Goal: Task Accomplishment & Management: Manage account settings

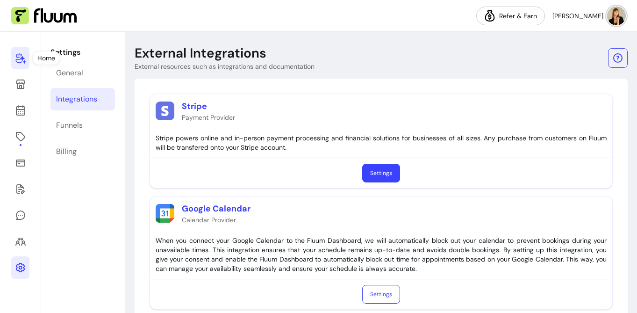
click at [19, 55] on icon at bounding box center [20, 57] width 11 height 11
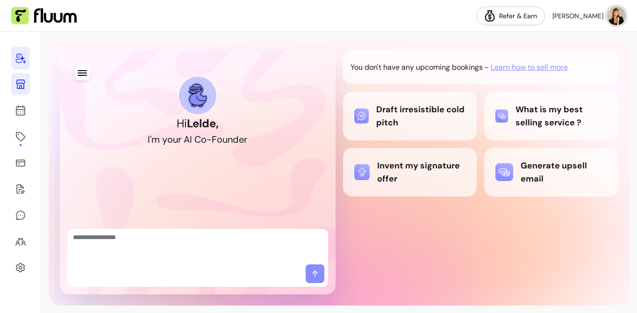
click at [22, 83] on icon at bounding box center [20, 83] width 9 height 9
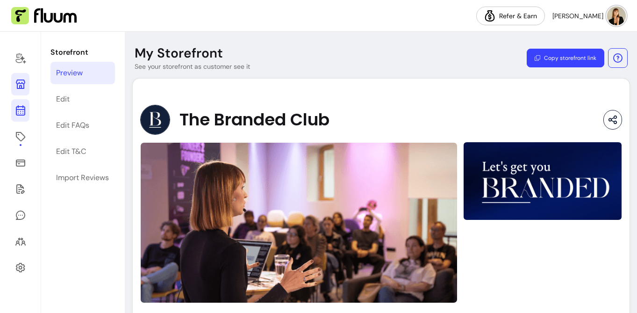
click at [23, 108] on icon at bounding box center [20, 110] width 11 height 11
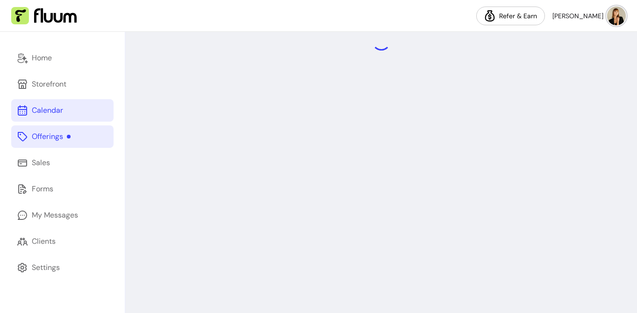
click at [32, 133] on div "Offerings" at bounding box center [51, 136] width 39 height 11
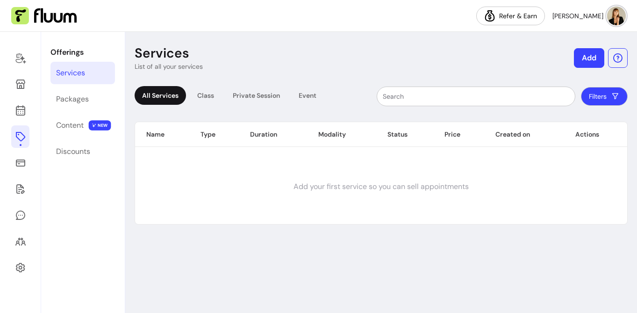
click at [592, 58] on button "Add" at bounding box center [589, 58] width 30 height 20
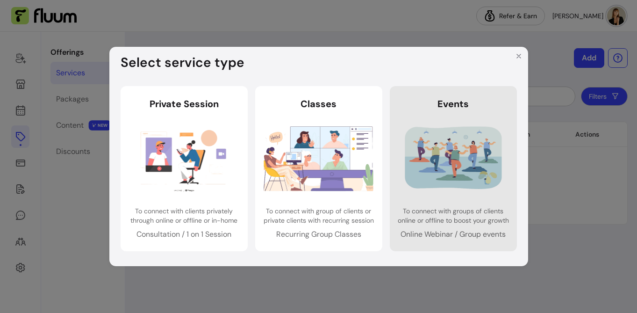
click at [510, 125] on link "Events Events To connect with groups of clients online or offline to boost your…" at bounding box center [453, 168] width 127 height 165
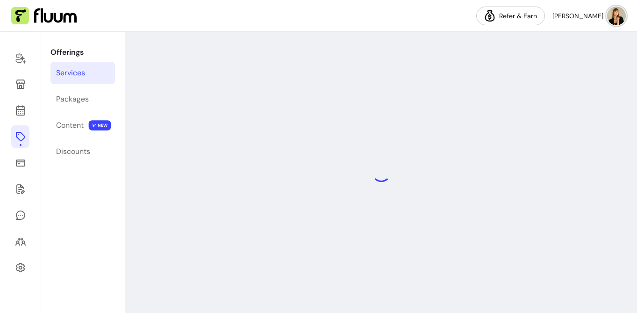
select select "***"
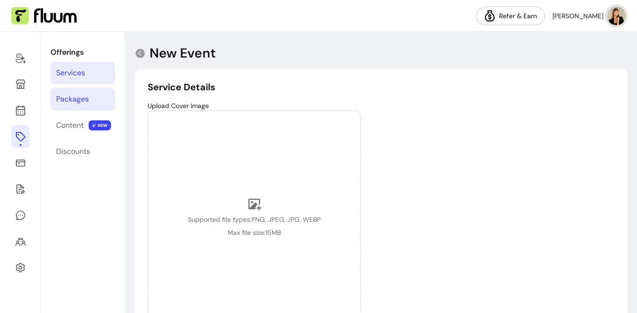
click at [87, 96] on div "Packages" at bounding box center [72, 99] width 33 height 11
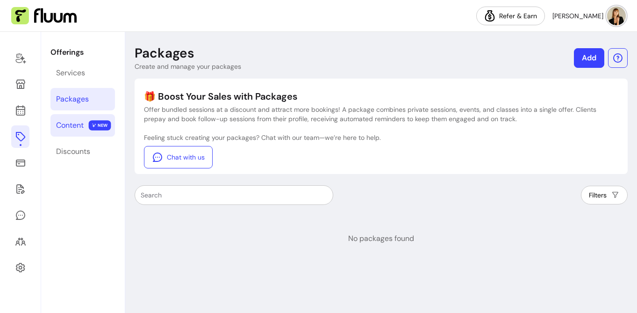
click at [88, 122] on link "Content NEW" at bounding box center [82, 125] width 65 height 22
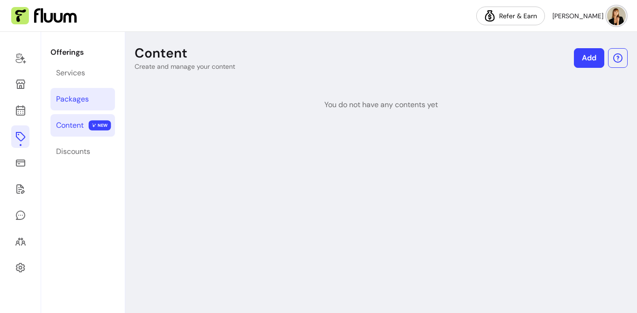
click at [71, 92] on link "Packages" at bounding box center [82, 99] width 65 height 22
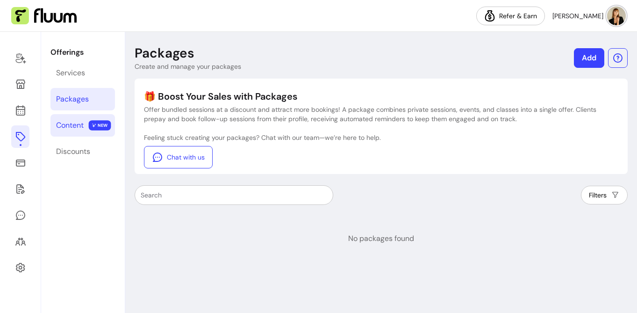
click at [70, 126] on div "Content" at bounding box center [70, 125] width 28 height 11
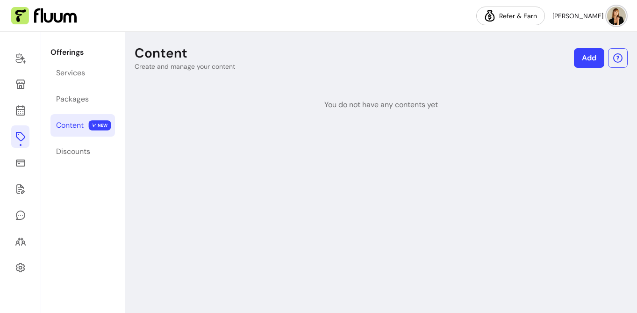
click at [578, 60] on link "Add" at bounding box center [589, 58] width 30 height 20
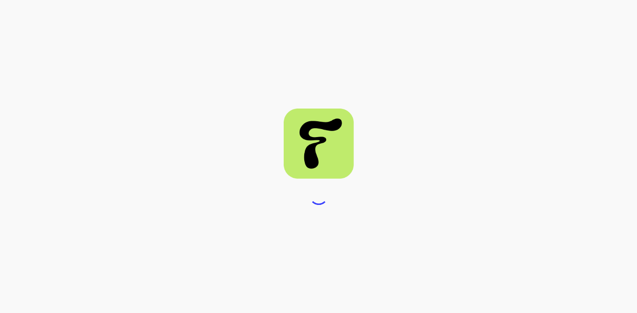
select select "***"
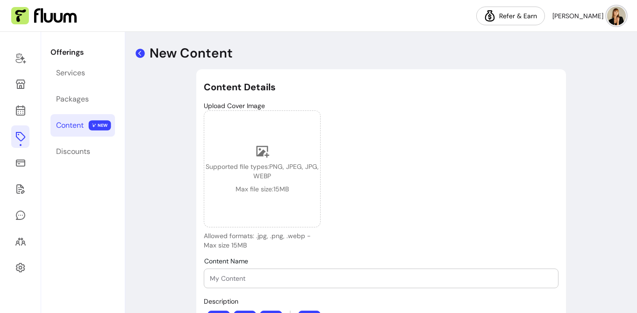
click at [139, 50] on icon at bounding box center [140, 53] width 9 height 9
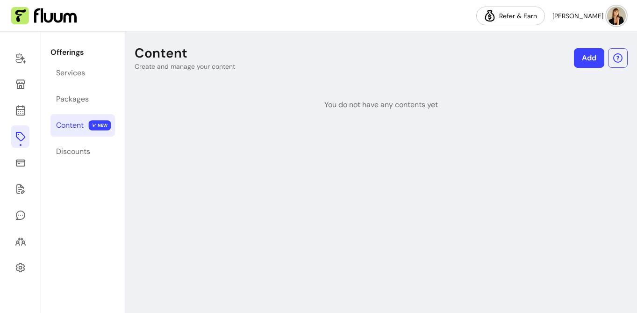
click at [81, 110] on div "Offerings Services Packages Content NEW Discounts" at bounding box center [82, 172] width 83 height 281
click at [77, 104] on div "Packages" at bounding box center [72, 99] width 33 height 11
